Goal: Information Seeking & Learning: Learn about a topic

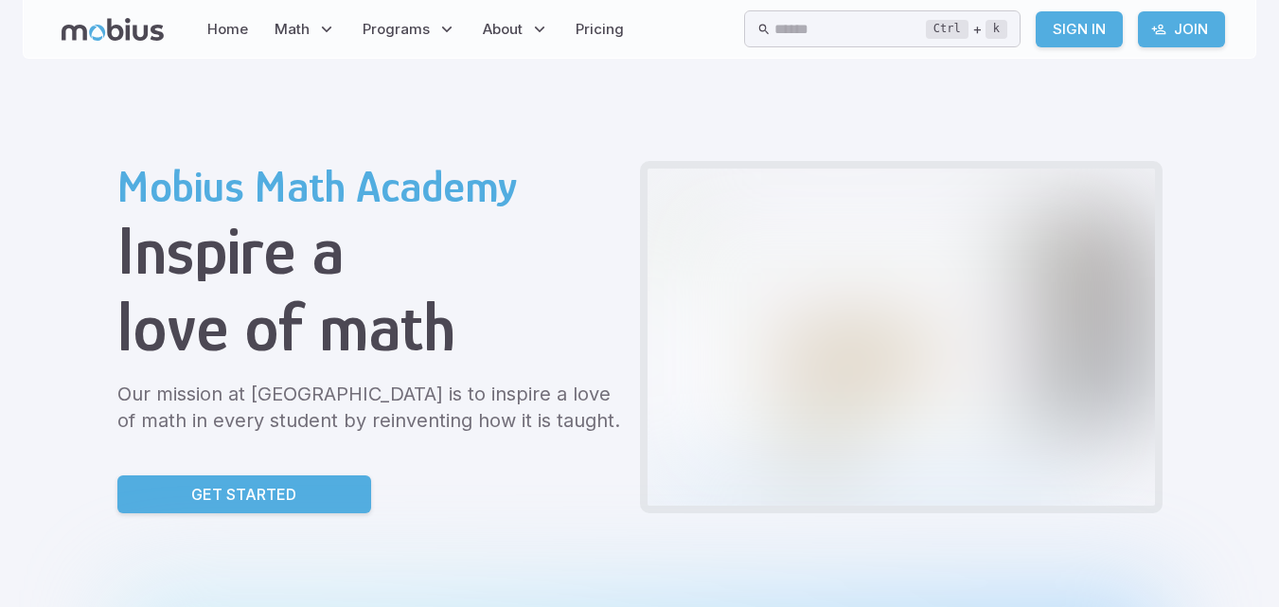
drag, startPoint x: 0, startPoint y: 0, endPoint x: 240, endPoint y: 495, distance: 550.1
click at [240, 495] on div "Mobius Math Academy Inspire a love of math Our mission at [GEOGRAPHIC_DATA] is …" at bounding box center [370, 337] width 507 height 352
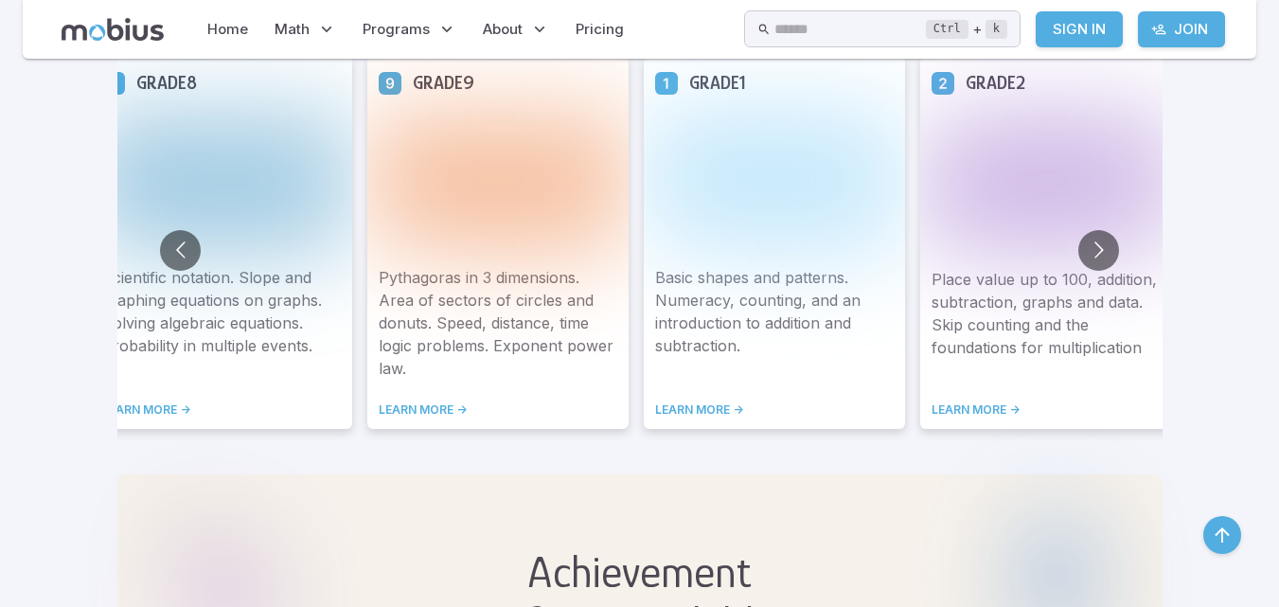
scroll to position [957, 0]
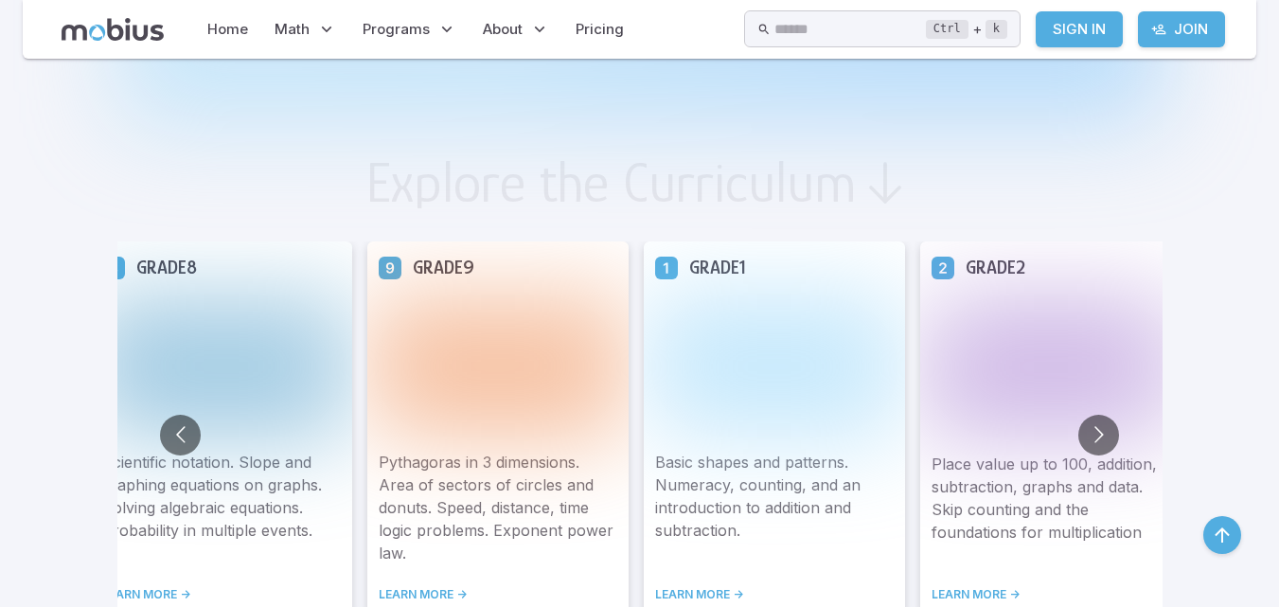
click at [468, 520] on p "Pythagoras in 3 dimensions. Area of sectors of circles and donuts. Speed, dista…" at bounding box center [498, 508] width 239 height 114
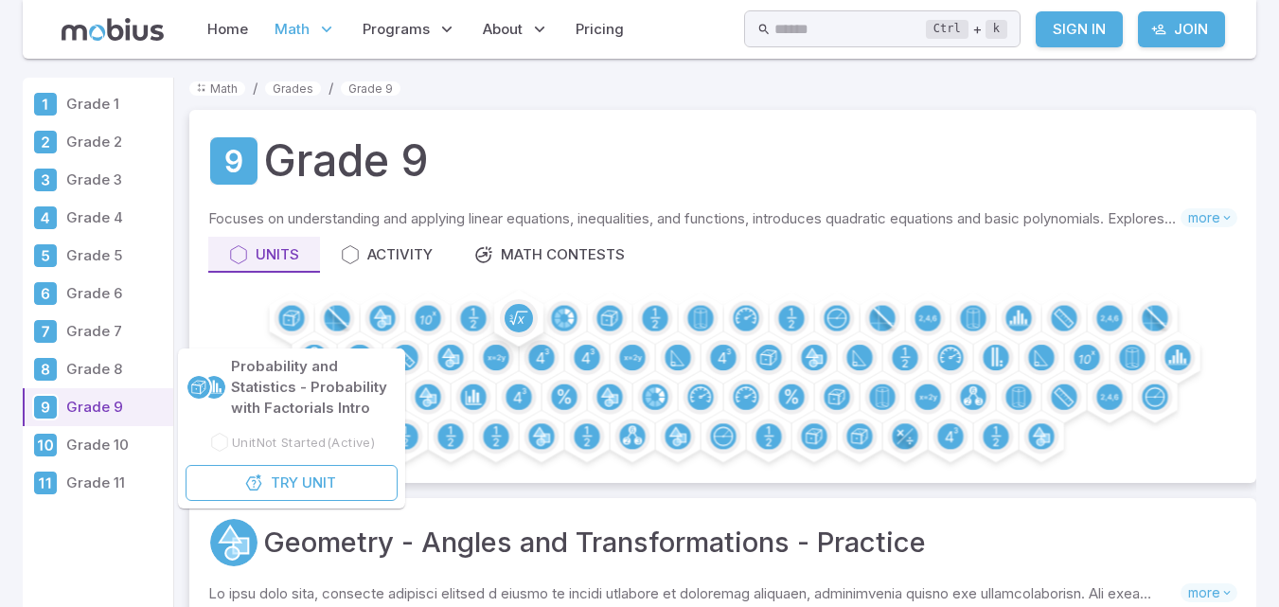
scroll to position [49, 0]
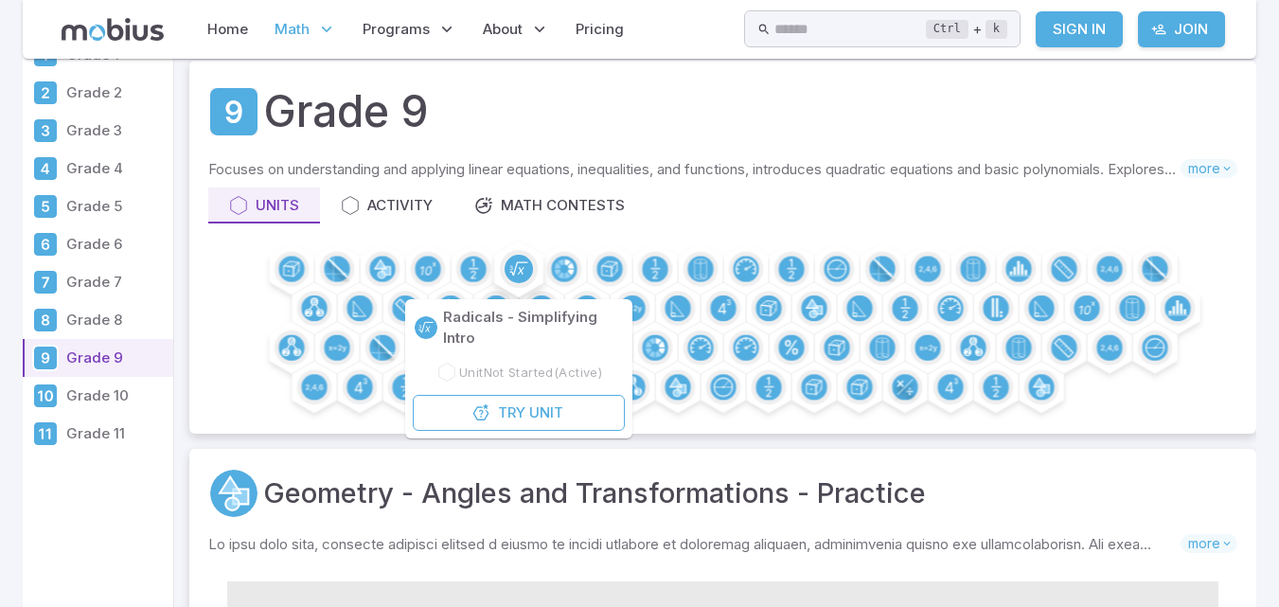
click at [517, 264] on icon at bounding box center [518, 268] width 17 height 13
click at [490, 419] on button "Try Unit" at bounding box center [519, 413] width 212 height 36
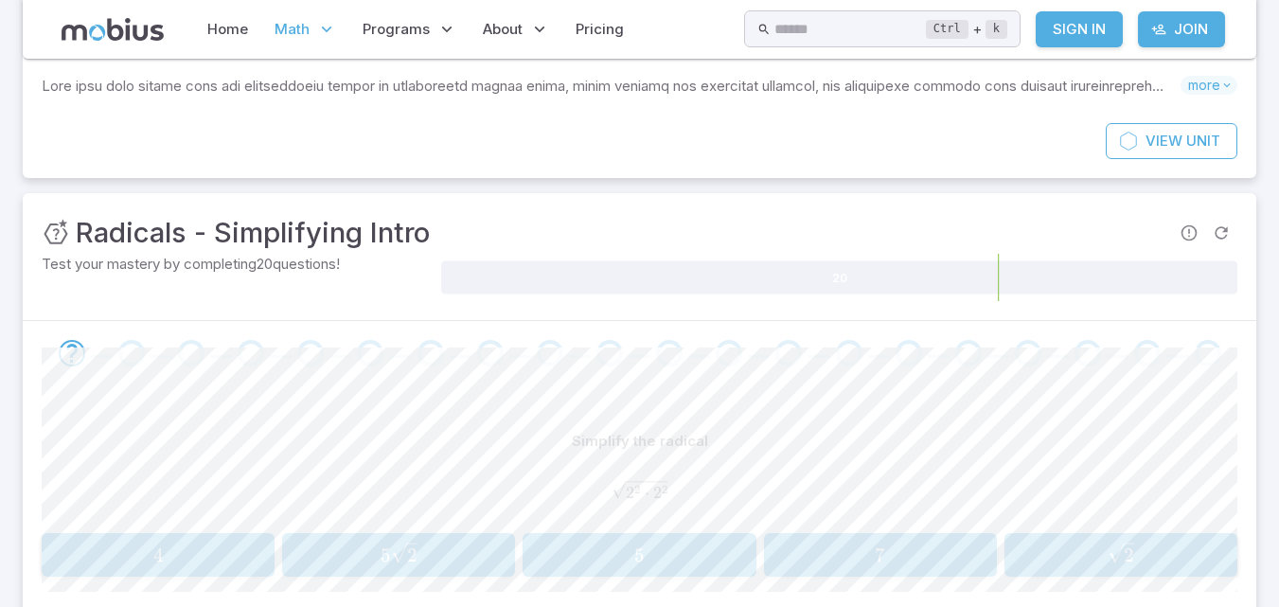
scroll to position [140, 0]
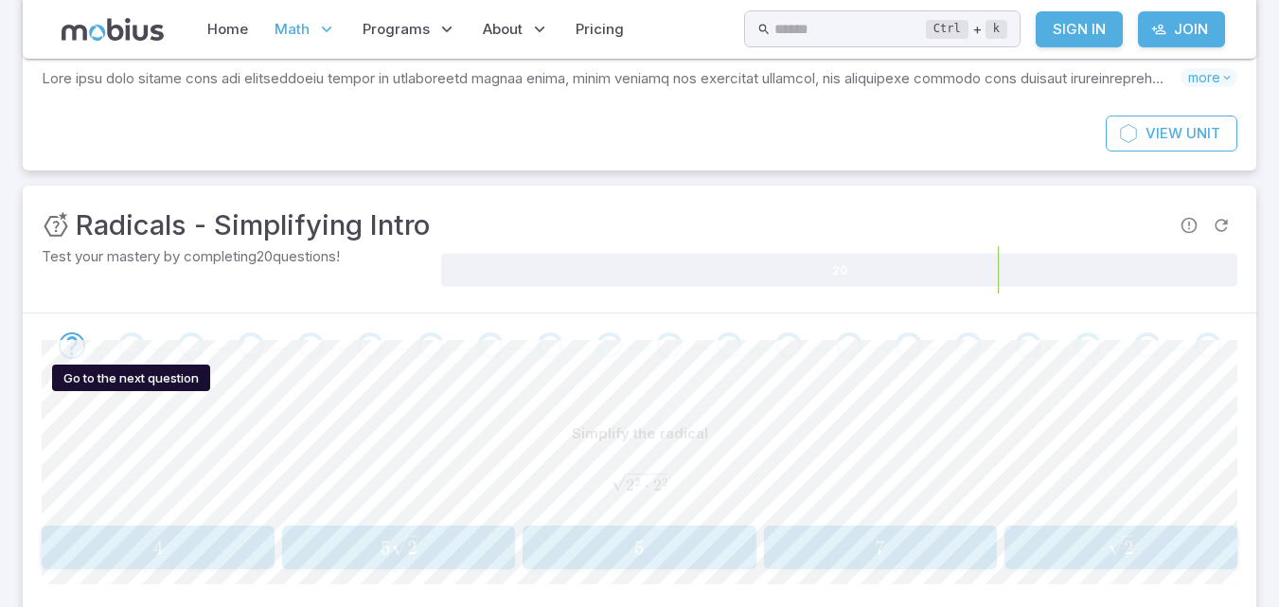
click at [130, 346] on div "Go to the next question" at bounding box center [131, 345] width 27 height 27
click at [365, 543] on span "5 2 ​" at bounding box center [399, 547] width 221 height 25
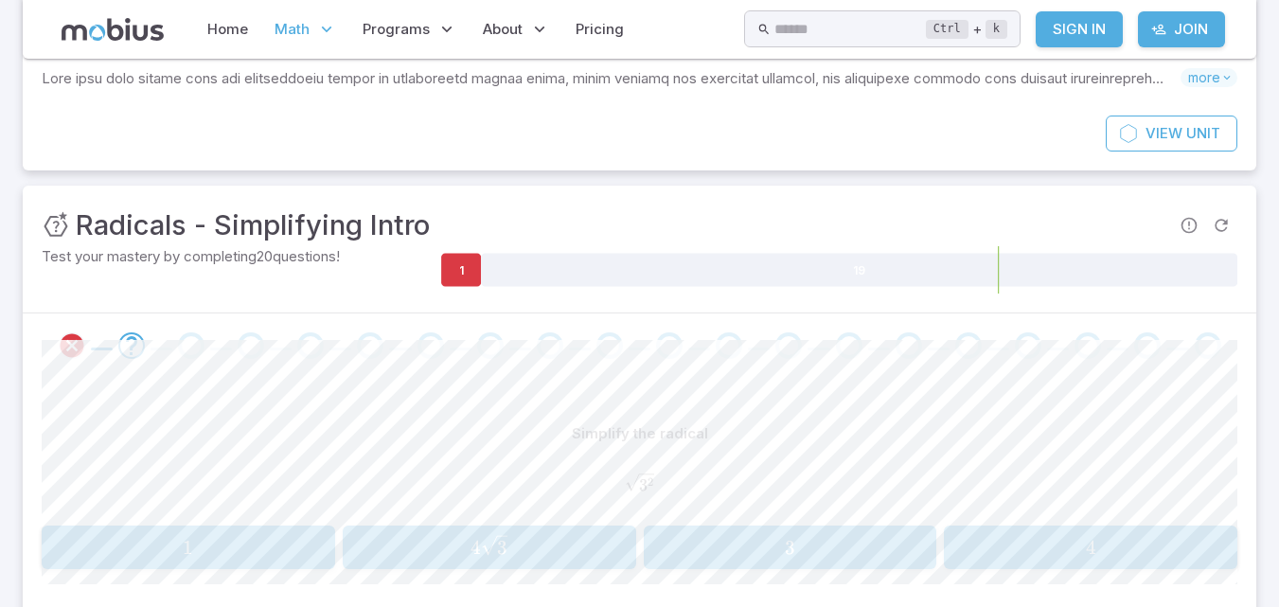
drag, startPoint x: 0, startPoint y: 0, endPoint x: 603, endPoint y: 435, distance: 743.4
